Goal: Navigation & Orientation: Find specific page/section

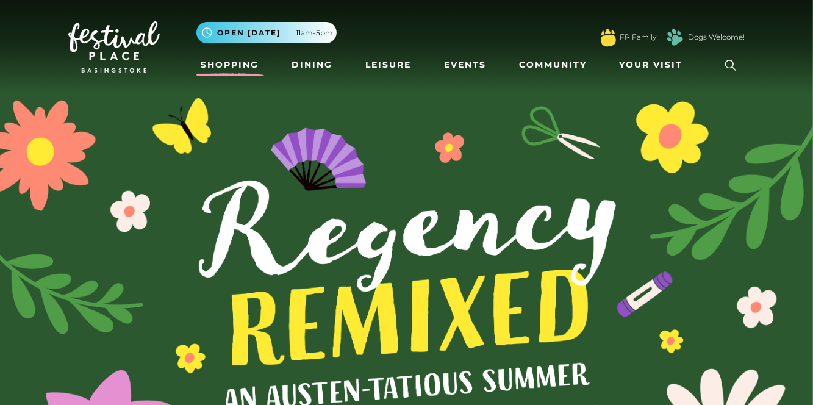
click at [233, 63] on link "Shopping" at bounding box center [230, 65] width 68 height 23
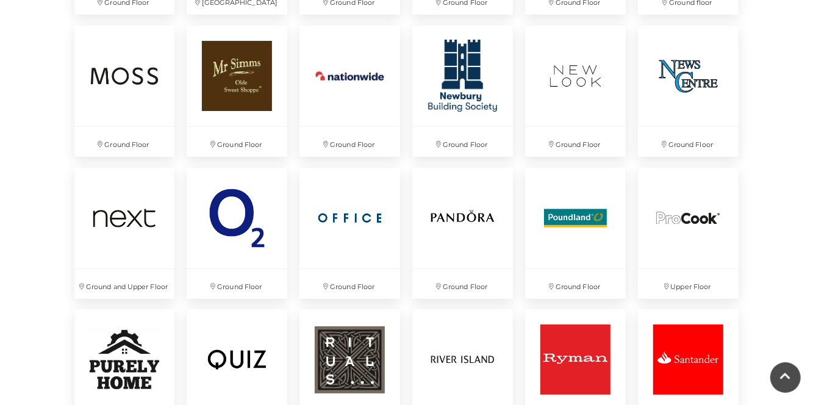
scroll to position [2308, 0]
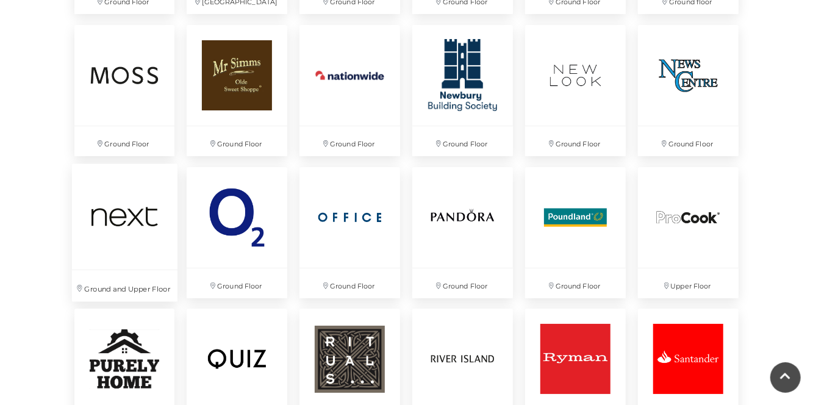
click at [119, 230] on img at bounding box center [123, 215] width 105 height 105
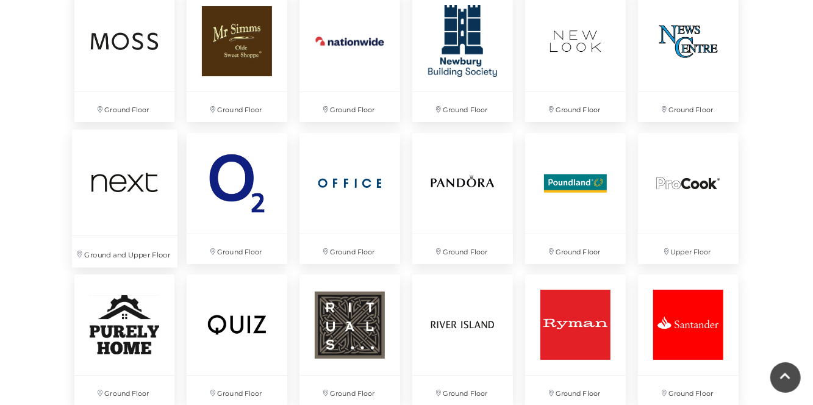
scroll to position [2367, 0]
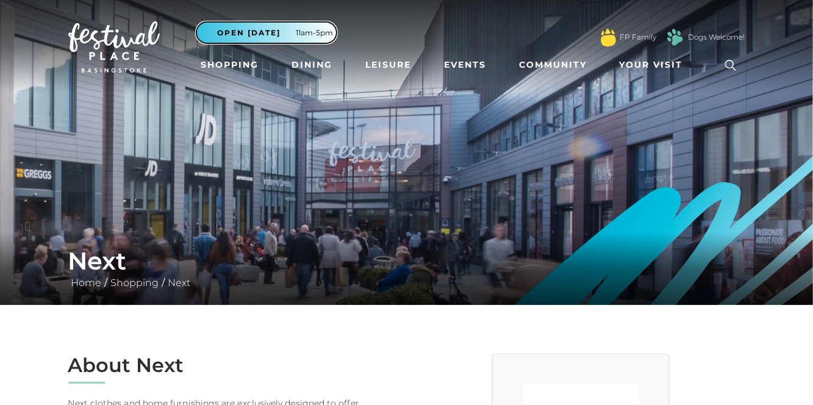
click at [288, 26] on button ".st5{fill:none;stroke:#FFFFFF;stroke-width:2.29;stroke-miterlimit:10;} Open tod…" at bounding box center [266, 32] width 140 height 21
